Goal: Find specific page/section: Find specific page/section

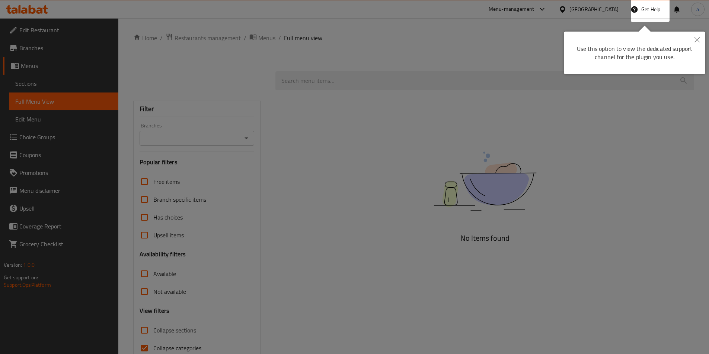
click at [698, 40] on icon "Close" at bounding box center [696, 39] width 5 height 5
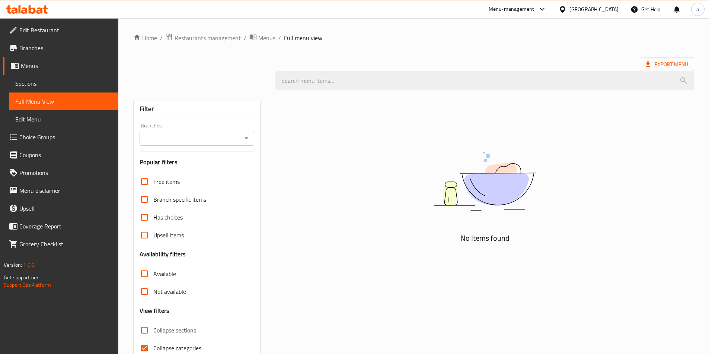
click at [606, 12] on div "[GEOGRAPHIC_DATA]" at bounding box center [593, 9] width 49 height 8
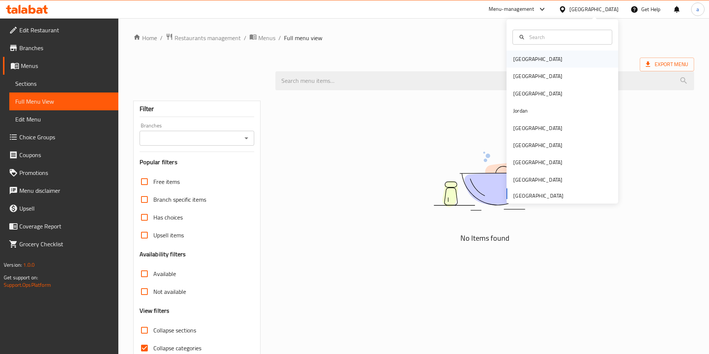
click at [519, 59] on div "[GEOGRAPHIC_DATA]" at bounding box center [537, 59] width 49 height 8
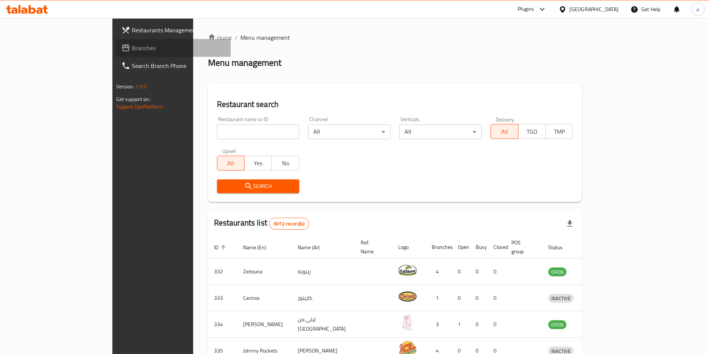
click at [132, 44] on span "Branches" at bounding box center [178, 48] width 93 height 9
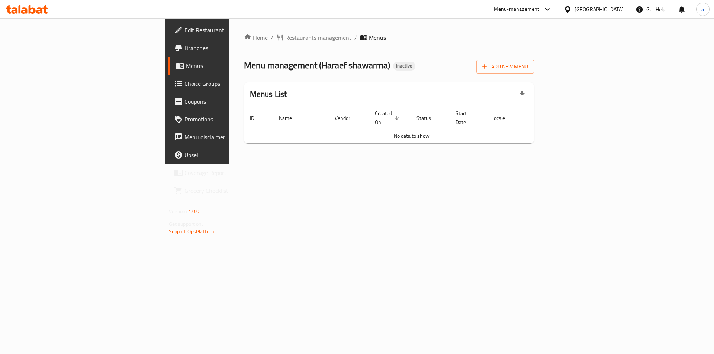
click at [184, 35] on span "Edit Restaurant" at bounding box center [231, 30] width 94 height 9
